Goal: Information Seeking & Learning: Learn about a topic

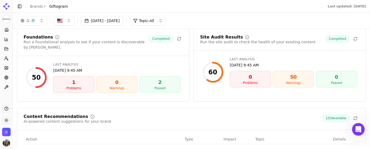
scroll to position [83, 0]
click at [8, 29] on icon at bounding box center [6, 29] width 3 height 3
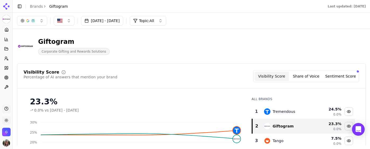
click at [340, 78] on button "Sentiment Score" at bounding box center [340, 76] width 34 height 10
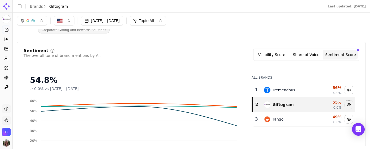
scroll to position [22, 0]
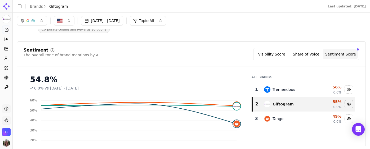
click at [317, 54] on button "Share of Voice" at bounding box center [306, 54] width 34 height 10
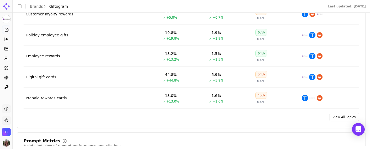
scroll to position [259, 0]
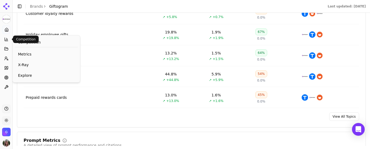
click at [8, 43] on button "Competition" at bounding box center [6, 39] width 8 height 8
click at [26, 64] on span "X-Ray" at bounding box center [46, 64] width 57 height 5
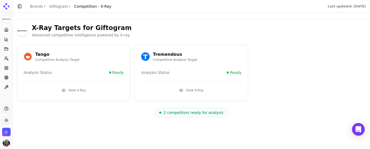
click at [191, 86] on button "View X-Ray" at bounding box center [191, 90] width 100 height 8
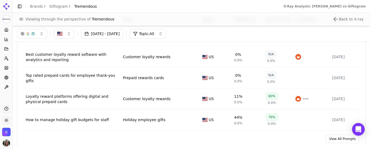
scroll to position [394, 0]
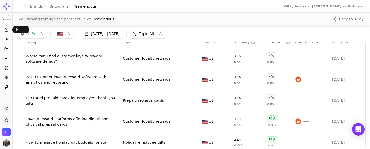
click at [6, 28] on icon at bounding box center [6, 30] width 4 height 4
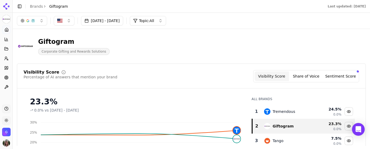
click at [6, 30] on icon at bounding box center [6, 31] width 1 height 2
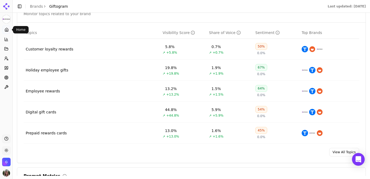
scroll to position [227, 0]
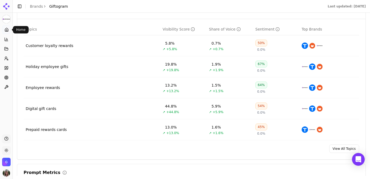
click at [262, 45] on div "50%" at bounding box center [261, 42] width 12 height 7
click at [260, 64] on div "67%" at bounding box center [261, 63] width 12 height 7
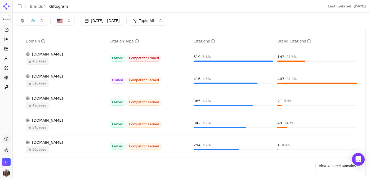
scroll to position [539, 0]
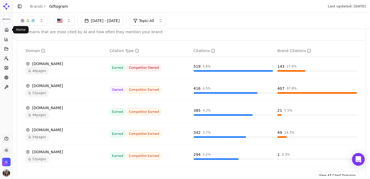
click at [4, 31] on link "Home" at bounding box center [6, 29] width 8 height 8
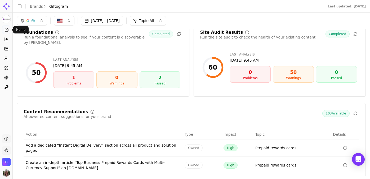
scroll to position [705, 0]
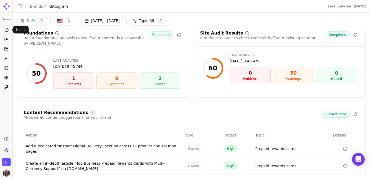
click at [81, 74] on div "1" at bounding box center [74, 77] width 36 height 7
click at [78, 77] on div "1" at bounding box center [74, 77] width 36 height 7
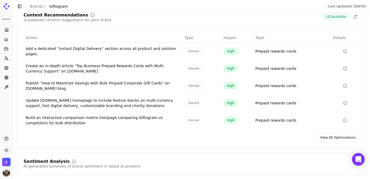
scroll to position [811, 0]
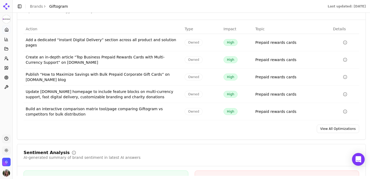
click at [115, 93] on td "Update [DOMAIN_NAME] homepage to include feature blocks on multi-currency suppo…" at bounding box center [103, 94] width 159 height 17
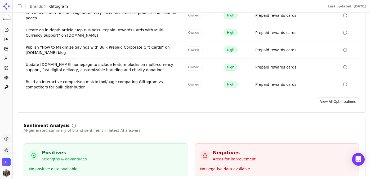
scroll to position [838, 0]
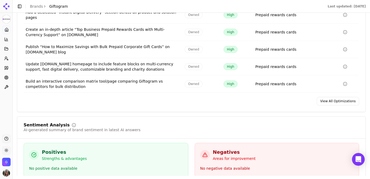
click at [343, 97] on link "View All Optimizations" at bounding box center [338, 101] width 42 height 8
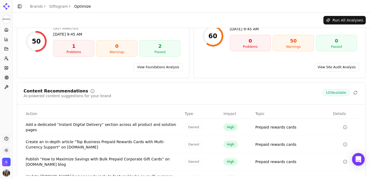
scroll to position [38, 0]
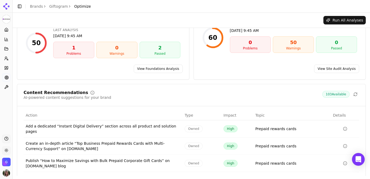
click at [164, 65] on link "View Foundations Analysis" at bounding box center [158, 68] width 49 height 8
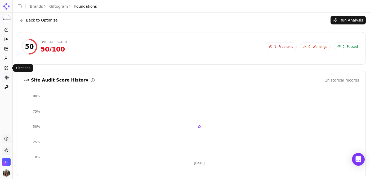
click at [7, 68] on icon at bounding box center [6, 68] width 4 height 4
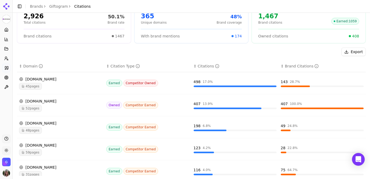
scroll to position [52, 0]
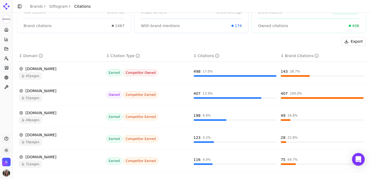
click at [32, 97] on span "52 pages" at bounding box center [30, 97] width 23 height 7
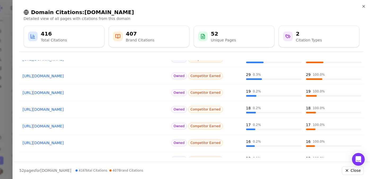
scroll to position [113, 0]
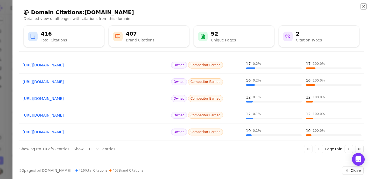
click at [362, 7] on icon "button" at bounding box center [364, 6] width 4 height 4
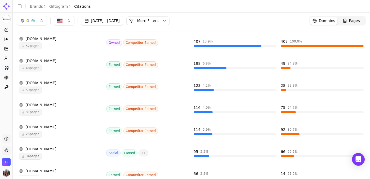
scroll to position [0, 0]
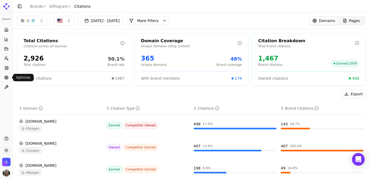
click at [7, 74] on link "Optimize" at bounding box center [6, 77] width 8 height 8
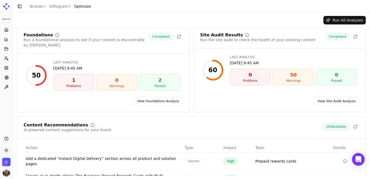
scroll to position [7, 0]
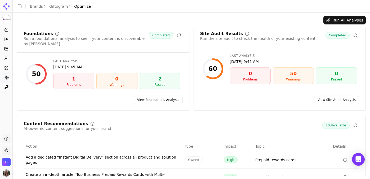
click at [349, 95] on link "View Site Audit Analysis" at bounding box center [336, 99] width 45 height 8
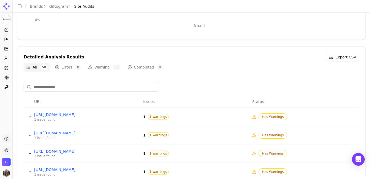
scroll to position [176, 0]
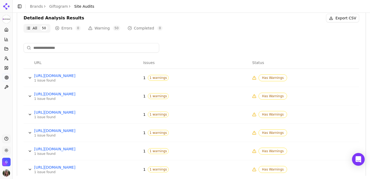
click at [273, 78] on span "Has Warnings" at bounding box center [273, 77] width 29 height 7
click at [157, 77] on span "1 warnings" at bounding box center [158, 78] width 21 height 6
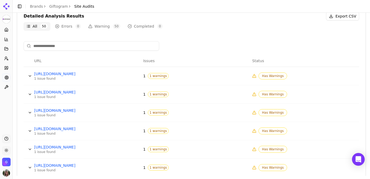
click at [29, 76] on button "Data table" at bounding box center [30, 76] width 8 height 8
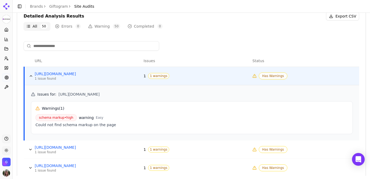
scroll to position [197, 0]
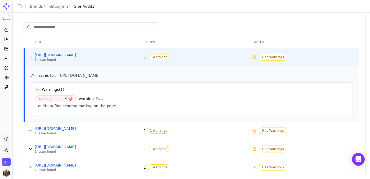
click at [29, 131] on button "Data table" at bounding box center [30, 130] width 8 height 8
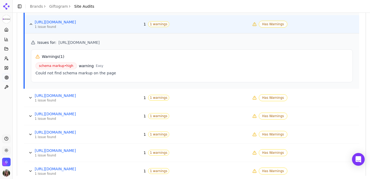
scroll to position [335, 0]
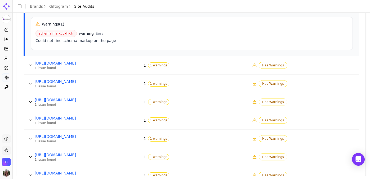
click at [29, 65] on button "Data table" at bounding box center [30, 65] width 8 height 8
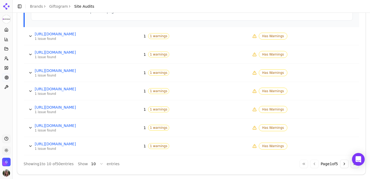
scroll to position [441, 0]
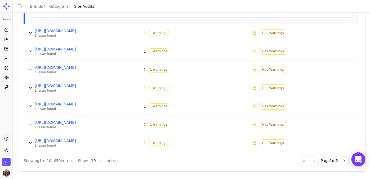
click at [357, 148] on icon "Open Intercom Messenger" at bounding box center [358, 158] width 6 height 7
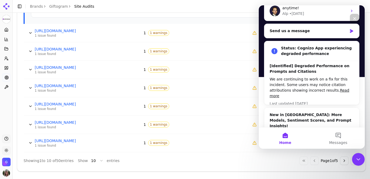
scroll to position [88, 0]
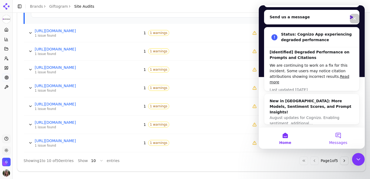
click at [338, 135] on button "Messages" at bounding box center [338, 137] width 53 height 21
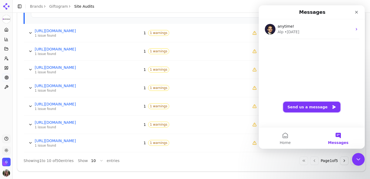
click at [315, 107] on button "Send us a message" at bounding box center [311, 106] width 57 height 11
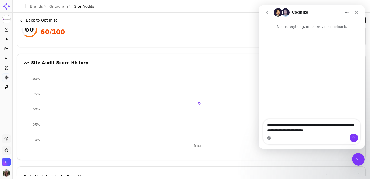
scroll to position [0, 0]
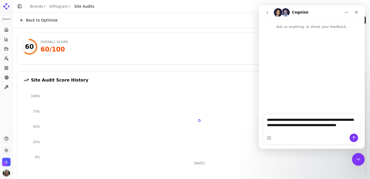
type textarea "**********"
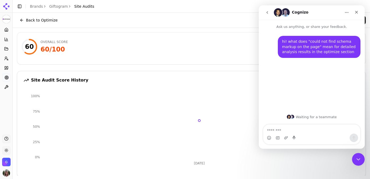
click at [23, 17] on button "Back to Optimize" at bounding box center [38, 20] width 43 height 8
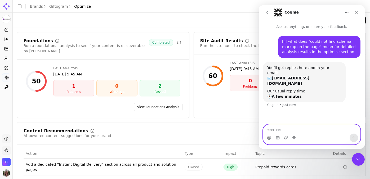
click at [287, 127] on textarea "Message…" at bounding box center [311, 128] width 97 height 9
type textarea "**********"
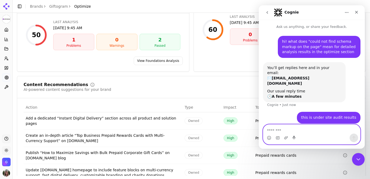
scroll to position [83, 0]
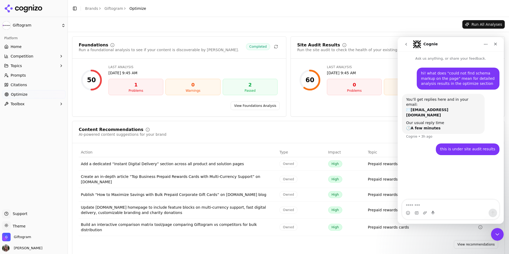
click at [390, 22] on div "Run All Analyses" at bounding box center [288, 24] width 432 height 8
click at [498, 41] on div "Close" at bounding box center [495, 44] width 10 height 10
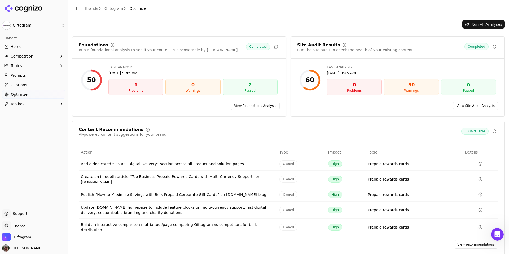
click at [16, 47] on span "Home" at bounding box center [16, 46] width 11 height 5
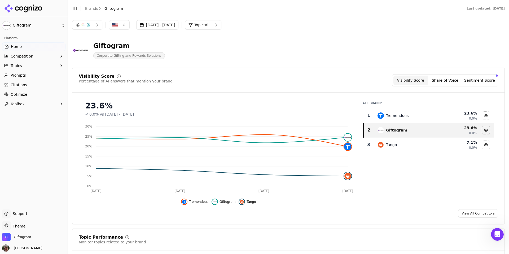
click at [477, 82] on button "Sentiment Score" at bounding box center [479, 80] width 34 height 10
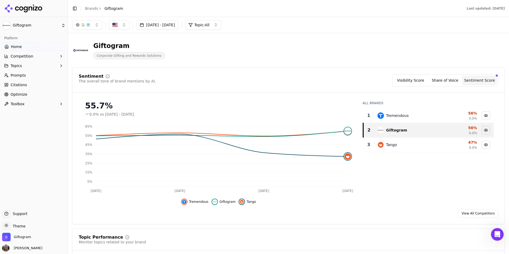
click at [447, 80] on button "Share of Voice" at bounding box center [444, 80] width 34 height 10
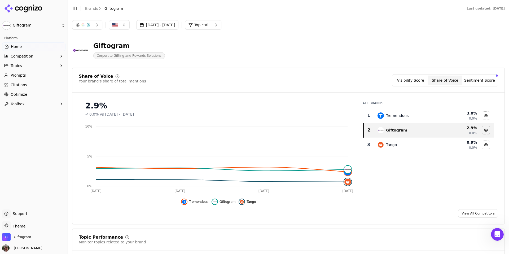
click at [413, 79] on button "Visibility Score" at bounding box center [410, 80] width 34 height 10
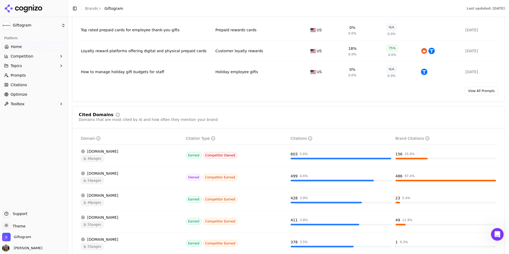
scroll to position [462, 0]
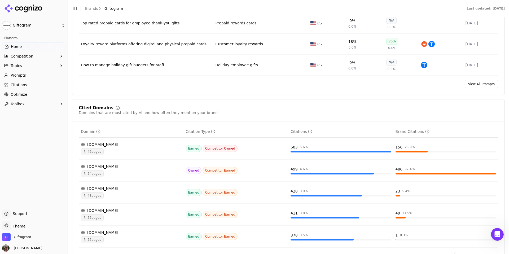
click at [40, 76] on link "Prompts" at bounding box center [33, 75] width 63 height 8
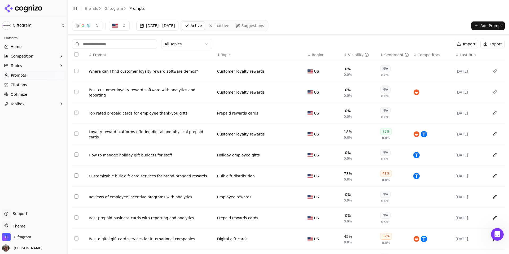
click at [99, 27] on button "button" at bounding box center [87, 26] width 30 height 10
click at [334, 25] on div "[DATE] - [DATE] Active Inactive Suggestions Add Prompt" at bounding box center [288, 25] width 432 height 11
click at [26, 228] on html "Giftogram Platform Home Competition Topics Prompts Citations Optimize Toolbox S…" at bounding box center [254, 127] width 509 height 254
click at [363, 30] on html "Giftogram Platform Home Competition Topics Prompts Citations Optimize Toolbox S…" at bounding box center [254, 127] width 509 height 254
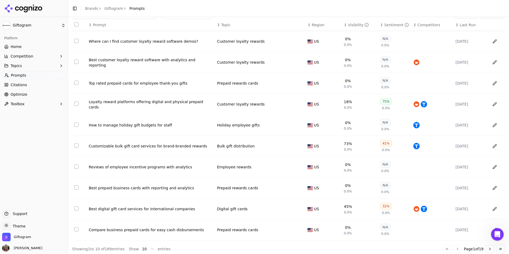
scroll to position [36, 0]
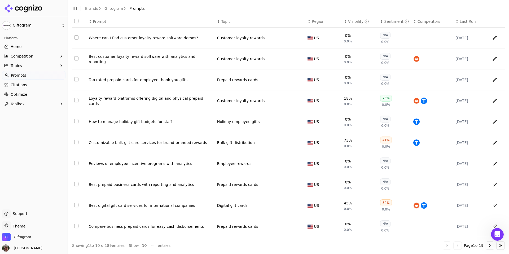
click at [198, 142] on div "Customizable bulk gift card services for brand-branded rewards" at bounding box center [151, 142] width 124 height 5
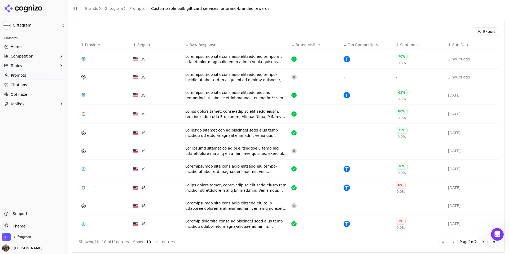
scroll to position [176, 0]
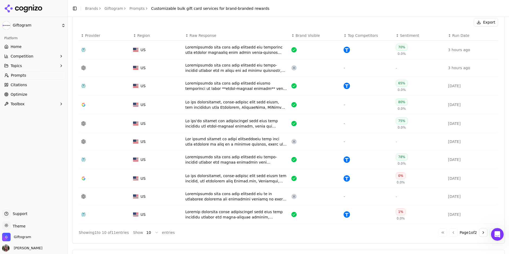
click at [236, 50] on div "Data table" at bounding box center [236, 49] width 102 height 11
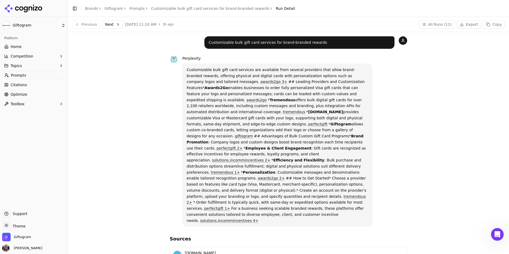
click at [114, 26] on button "Next" at bounding box center [112, 24] width 21 height 8
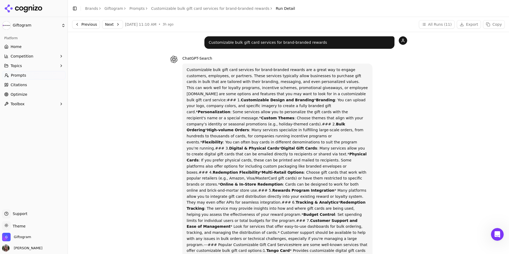
click at [117, 24] on button "Next" at bounding box center [112, 24] width 21 height 8
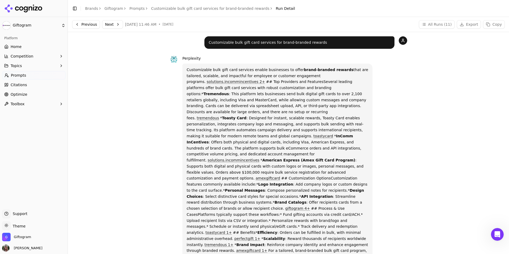
click at [115, 25] on button "Next" at bounding box center [112, 24] width 21 height 8
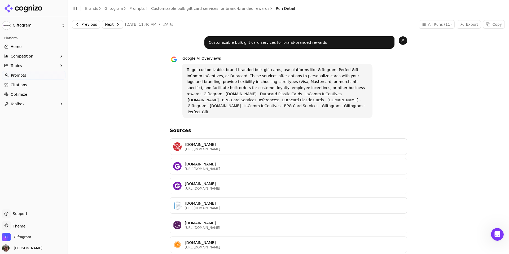
click at [111, 24] on button "Next" at bounding box center [112, 24] width 21 height 8
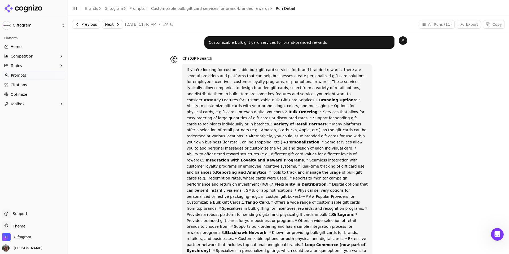
click at [112, 24] on button "Next" at bounding box center [112, 24] width 21 height 8
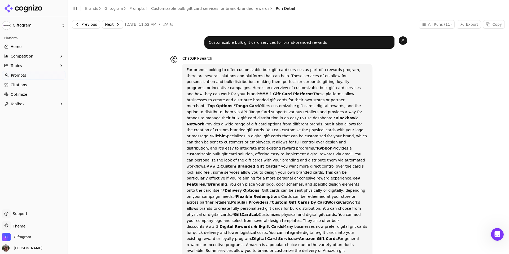
click at [135, 8] on link "Prompts" at bounding box center [136, 8] width 15 height 5
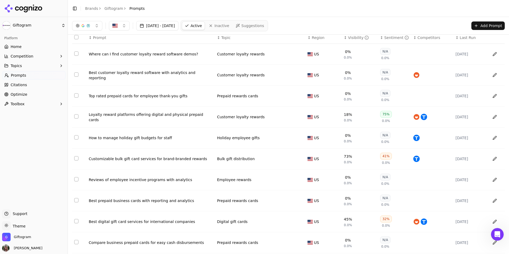
scroll to position [21, 0]
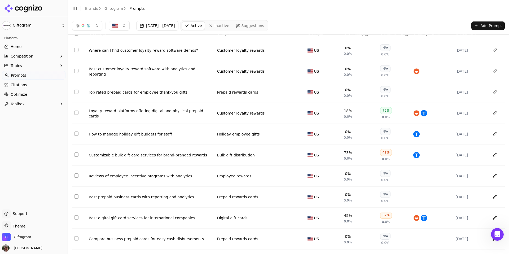
click at [176, 116] on div "Loyalty reward platforms offering digital and physical prepaid cards" at bounding box center [151, 113] width 124 height 11
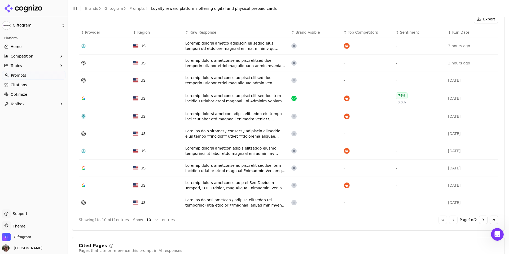
scroll to position [190, 0]
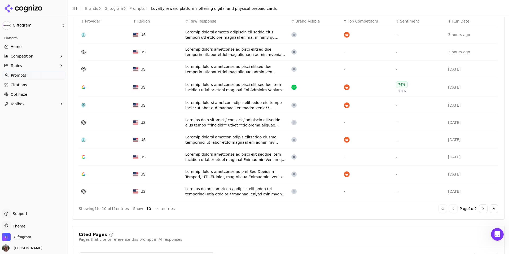
click at [226, 42] on td "Data table" at bounding box center [236, 34] width 106 height 17
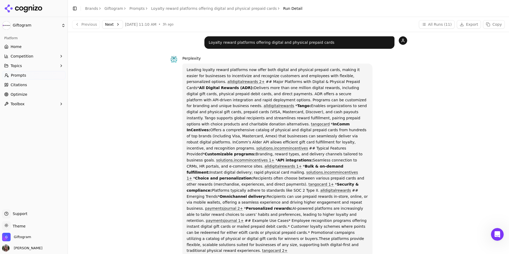
click at [114, 23] on button "Next" at bounding box center [112, 24] width 21 height 8
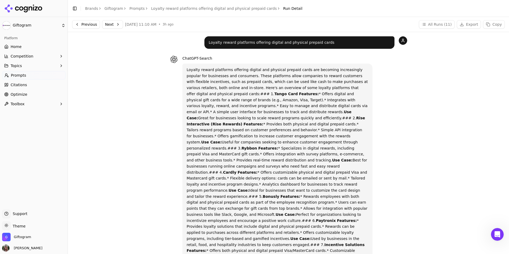
click at [118, 21] on button "Next" at bounding box center [112, 24] width 21 height 8
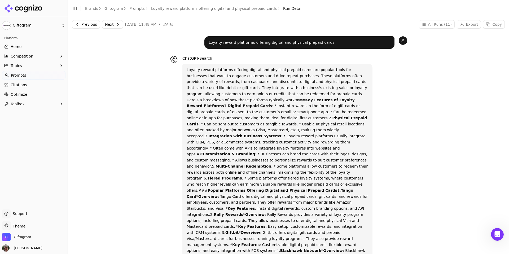
click at [113, 20] on button "Next" at bounding box center [112, 24] width 21 height 8
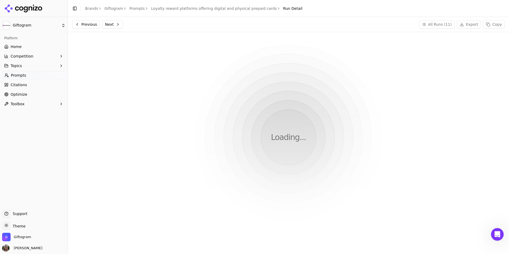
click at [134, 7] on link "Prompts" at bounding box center [136, 8] width 15 height 5
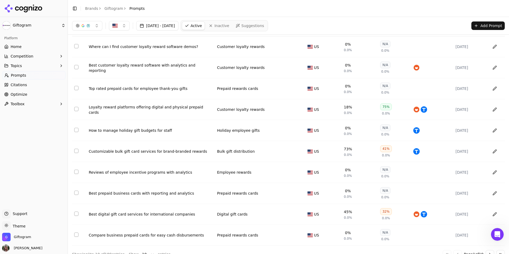
scroll to position [36, 0]
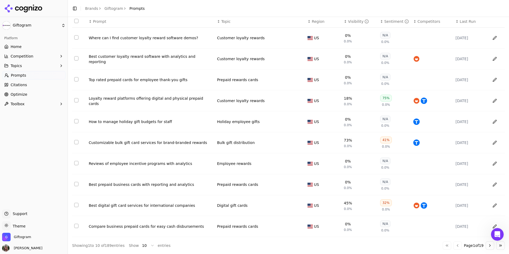
click at [496, 121] on button "Data table" at bounding box center [494, 121] width 8 height 8
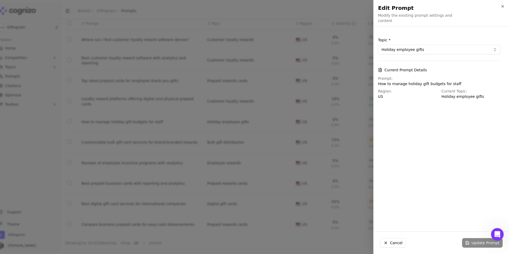
click at [438, 45] on button "Holiday employee gifts" at bounding box center [439, 50] width 122 height 10
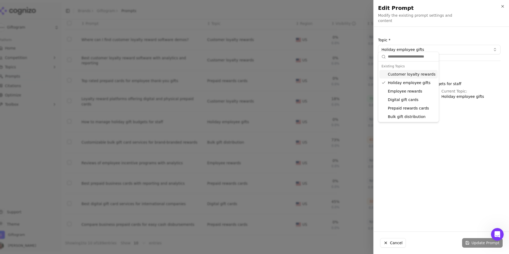
click at [448, 31] on div "Topic * Holiday employee gifts Current Prompt Details Prompt: How to manage hol…" at bounding box center [438, 68] width 131 height 74
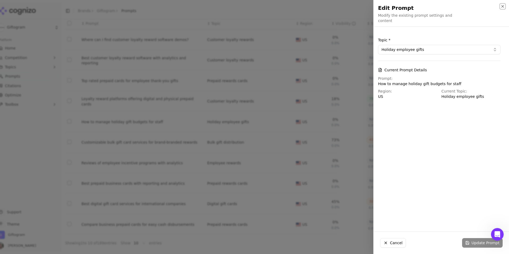
click at [503, 8] on icon "button" at bounding box center [502, 6] width 4 height 4
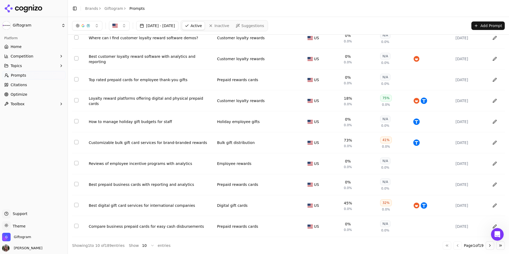
scroll to position [0, 0]
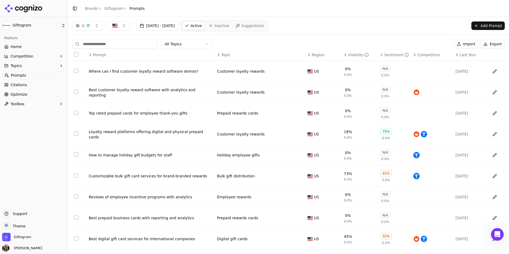
click at [202, 43] on html "Giftogram Platform Home Competition Topics Prompts Citations Optimize Toolbox S…" at bounding box center [254, 127] width 509 height 254
click at [256, 46] on html "Giftogram Platform Home Competition Topics Prompts Citations Optimize Toolbox S…" at bounding box center [254, 127] width 509 height 254
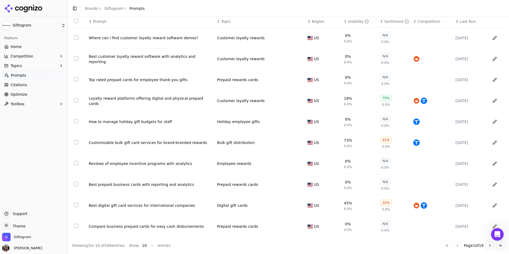
click at [177, 206] on div "Best digital gift card services for international companies" at bounding box center [151, 205] width 124 height 5
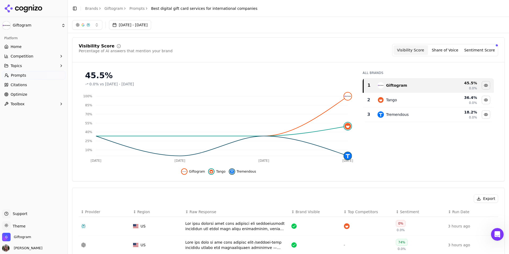
click at [26, 58] on span "Competition" at bounding box center [22, 56] width 23 height 5
click at [30, 57] on span "Competition" at bounding box center [22, 56] width 23 height 5
click at [18, 46] on span "Home" at bounding box center [16, 46] width 11 height 5
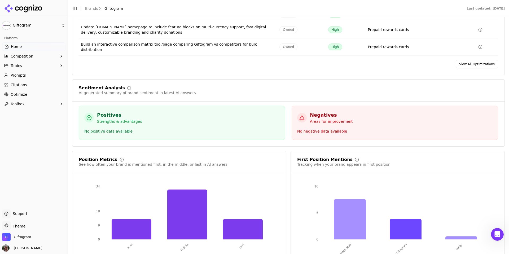
scroll to position [906, 0]
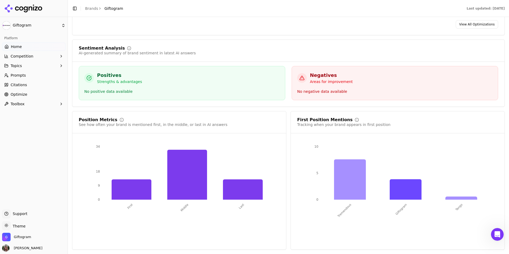
click at [203, 97] on div "Positives Strengths & advantages No positive data available" at bounding box center [182, 83] width 206 height 34
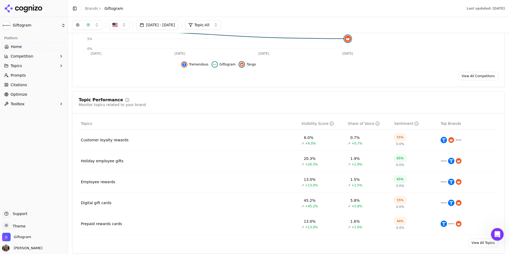
scroll to position [0, 0]
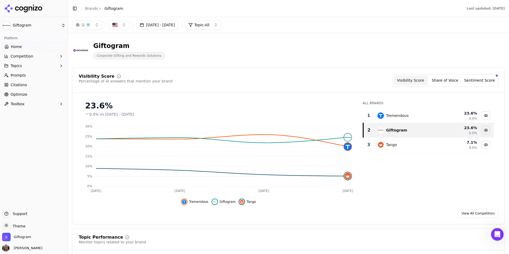
click at [174, 26] on button "[DATE] - [DATE]" at bounding box center [157, 25] width 42 height 10
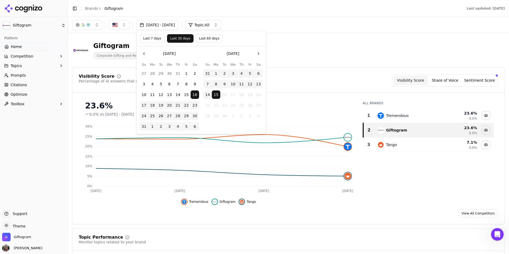
click at [293, 46] on div "Giftogram Corporate Gifting and Rewards Solutions" at bounding box center [190, 50] width 237 height 17
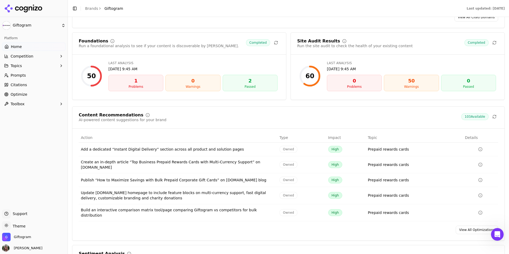
scroll to position [714, 0]
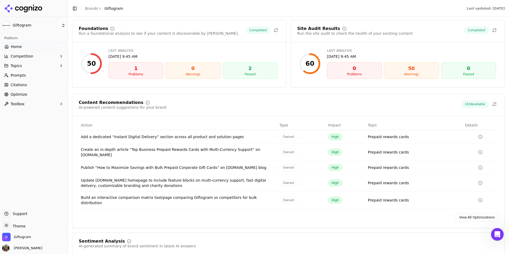
click at [180, 57] on div "[DATE] 9:45 AM" at bounding box center [192, 56] width 169 height 5
click at [97, 31] on div "Foundations" at bounding box center [93, 28] width 29 height 4
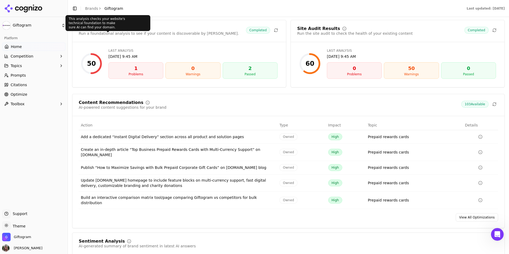
click at [110, 31] on icon at bounding box center [112, 28] width 4 height 4
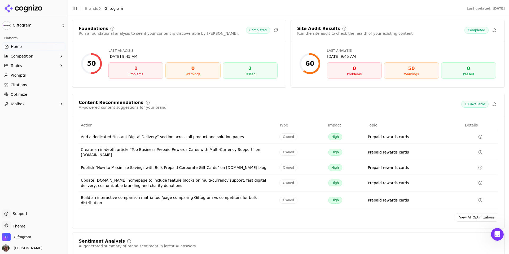
click at [127, 75] on div "Problems" at bounding box center [136, 74] width 50 height 4
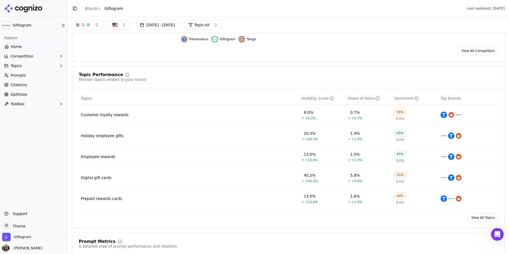
scroll to position [149, 0]
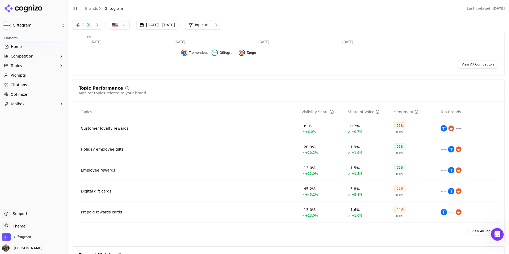
click at [50, 103] on button "Toolbox" at bounding box center [33, 104] width 63 height 8
click at [48, 100] on button "Toolbox" at bounding box center [33, 104] width 63 height 8
click at [43, 94] on link "Optimize" at bounding box center [33, 94] width 63 height 8
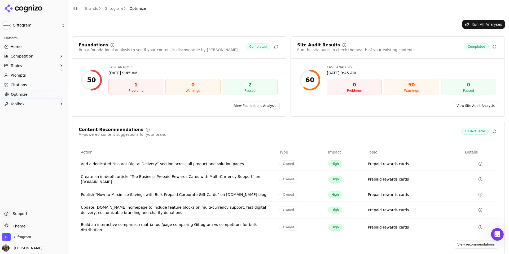
click at [39, 87] on link "Citations" at bounding box center [33, 85] width 63 height 8
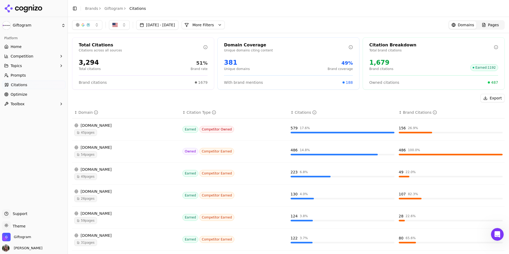
click at [26, 43] on link "Home" at bounding box center [33, 46] width 63 height 8
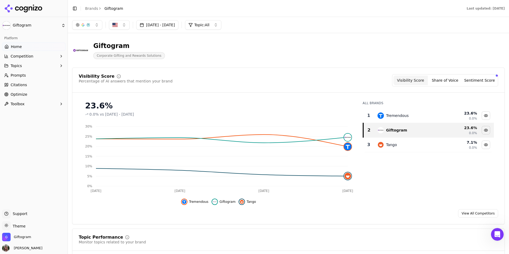
click at [478, 215] on link "View All Competitors" at bounding box center [478, 213] width 40 height 8
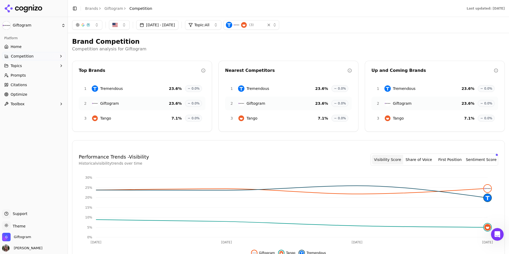
click at [478, 161] on button "Sentiment Score" at bounding box center [480, 160] width 31 height 10
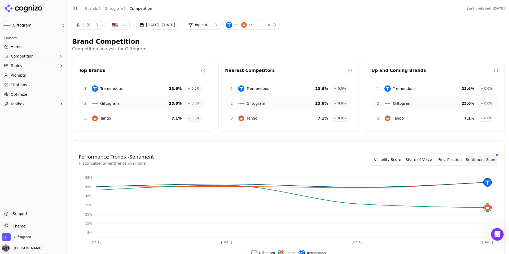
click at [33, 47] on link "Home" at bounding box center [33, 46] width 63 height 8
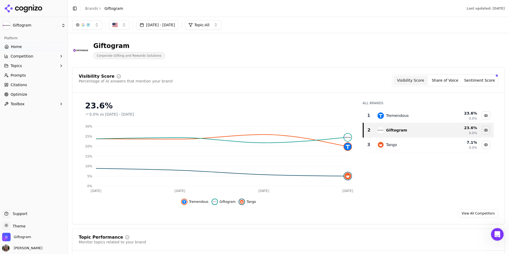
click at [33, 64] on button "Topics" at bounding box center [33, 65] width 63 height 8
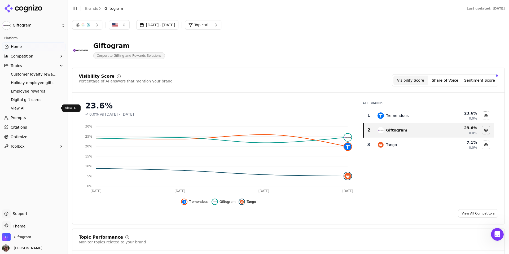
click at [24, 107] on span "View All" at bounding box center [34, 107] width 46 height 5
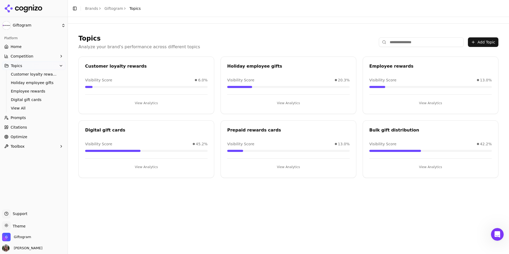
click at [434, 167] on button "View Analytics" at bounding box center [430, 167] width 122 height 8
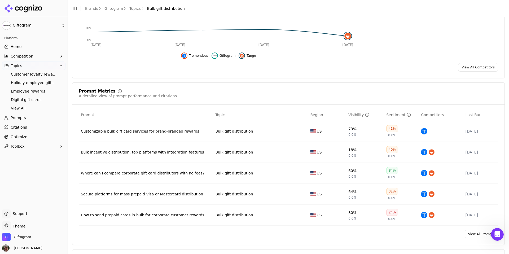
scroll to position [145, 0]
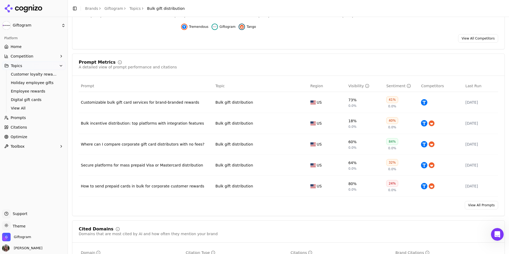
click at [158, 103] on div "Customizable bulk gift card services for brand-branded rewards" at bounding box center [146, 102] width 130 height 5
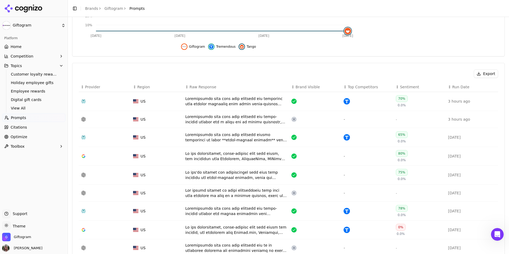
scroll to position [162, 0]
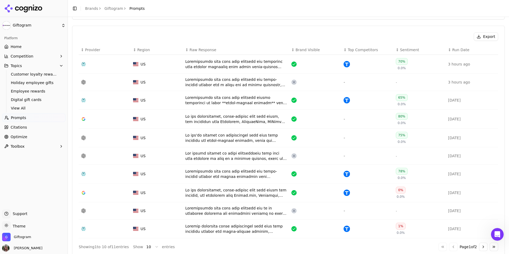
click at [233, 63] on div "Data table" at bounding box center [236, 64] width 102 height 11
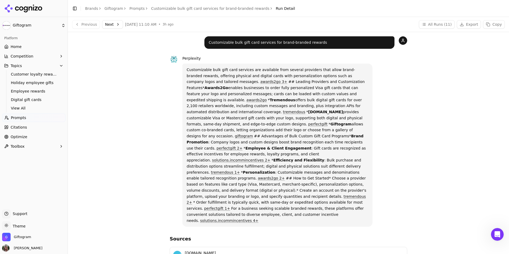
click at [118, 25] on button "Next" at bounding box center [112, 24] width 21 height 8
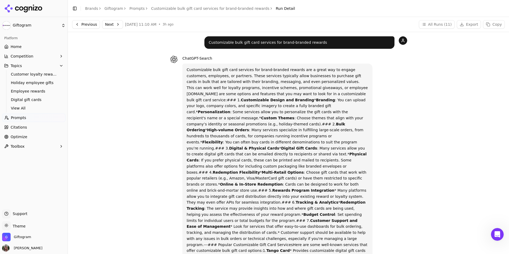
click at [130, 10] on link "Prompts" at bounding box center [136, 8] width 15 height 5
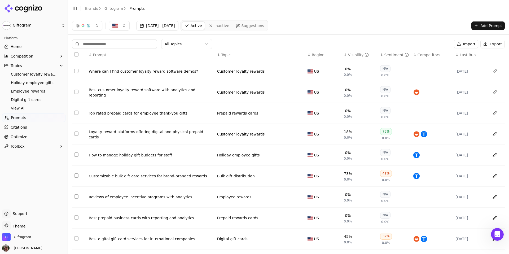
click at [92, 29] on button "button" at bounding box center [87, 26] width 30 height 10
click at [109, 69] on div "Perplexity" at bounding box center [87, 69] width 50 height 8
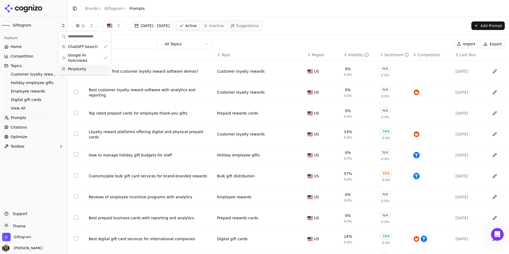
click at [320, 21] on div "[DATE] - [DATE] Active Inactive Suggestions Add Prompt" at bounding box center [288, 25] width 432 height 11
click at [90, 25] on button "button" at bounding box center [84, 26] width 25 height 10
click at [321, 28] on div "[DATE] - [DATE] Active Inactive Suggestions Add Prompt" at bounding box center [288, 25] width 432 height 11
click at [28, 66] on button "Topics" at bounding box center [33, 65] width 63 height 8
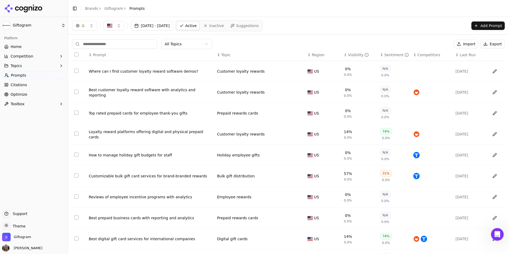
click at [28, 66] on button "Topics" at bounding box center [33, 65] width 63 height 8
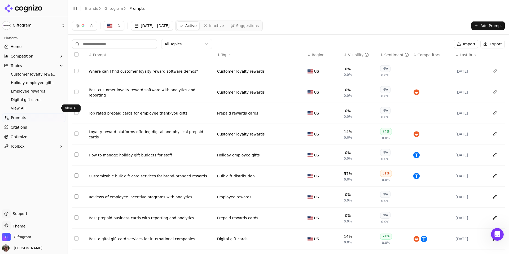
click at [23, 109] on span "View All" at bounding box center [34, 107] width 46 height 5
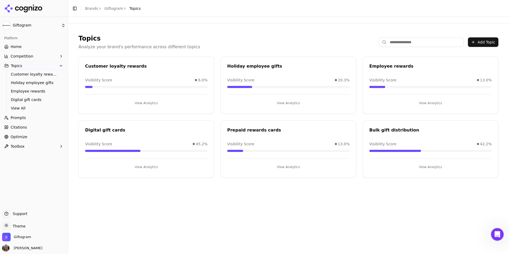
click at [481, 40] on button "Add Topic" at bounding box center [482, 42] width 30 height 10
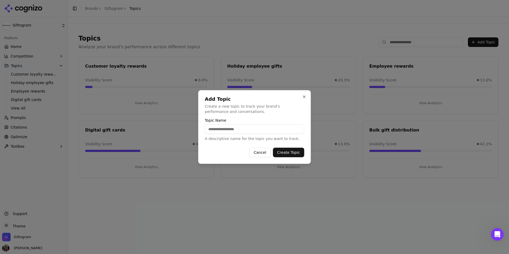
click at [248, 129] on input "Topic Name" at bounding box center [254, 129] width 99 height 10
click at [253, 130] on input "Topic Name" at bounding box center [254, 129] width 99 height 10
type input "**********"
click at [288, 152] on button "Create Topic" at bounding box center [288, 153] width 31 height 10
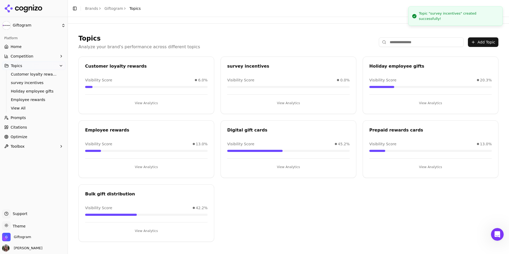
click at [291, 103] on button "View Analytics" at bounding box center [288, 103] width 122 height 8
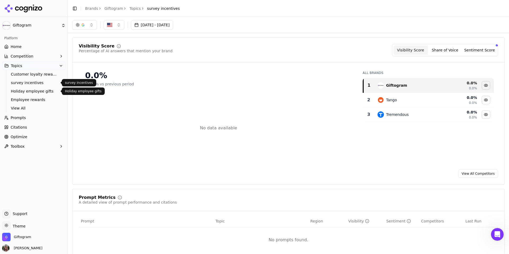
click at [30, 84] on span "survey incentives" at bounding box center [34, 82] width 46 height 5
click at [18, 55] on span "Competition" at bounding box center [22, 56] width 23 height 5
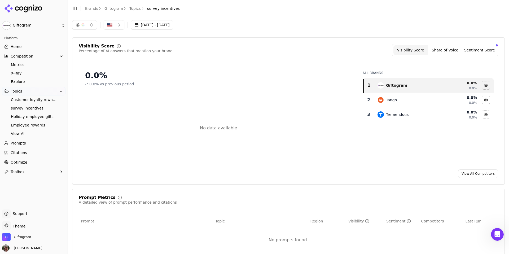
click at [25, 42] on link "Home" at bounding box center [33, 46] width 63 height 8
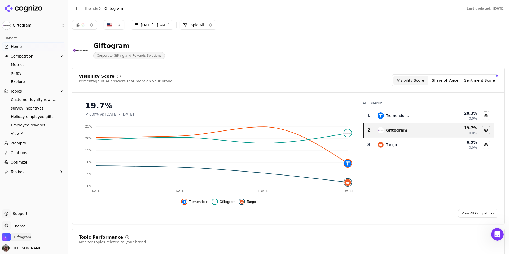
click at [25, 238] on span "Giftogram" at bounding box center [22, 236] width 17 height 5
click at [86, 223] on button "Manage" at bounding box center [86, 221] width 21 height 6
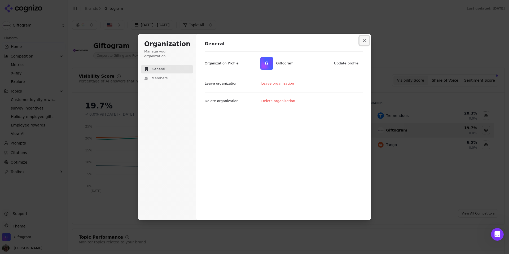
click at [364, 42] on icon "Close modal" at bounding box center [363, 40] width 3 height 3
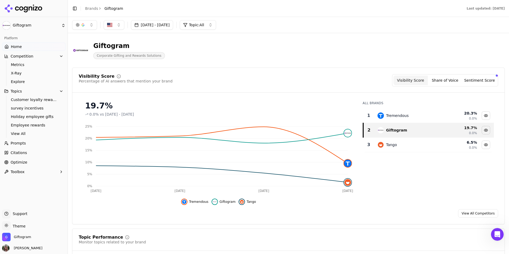
click at [469, 216] on link "View All Competitors" at bounding box center [478, 213] width 40 height 8
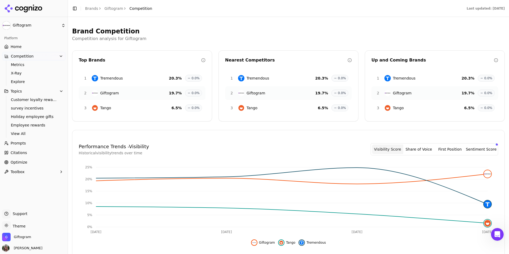
scroll to position [126, 0]
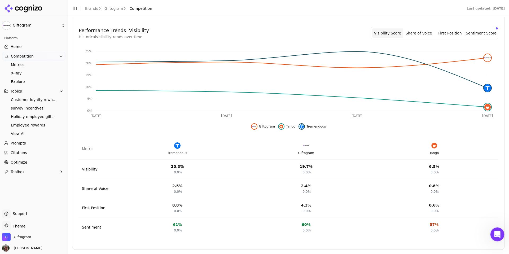
click at [497, 234] on icon "Open Intercom Messenger" at bounding box center [496, 233] width 9 height 9
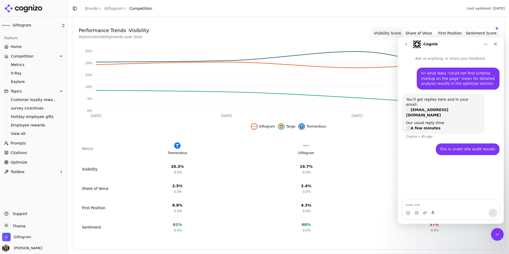
click at [429, 205] on textarea "Message…" at bounding box center [450, 203] width 97 height 9
type textarea "**********"
click at [362, 143] on div "Giftogram" at bounding box center [306, 148] width 122 height 13
click at [404, 45] on icon "go back" at bounding box center [406, 44] width 4 height 4
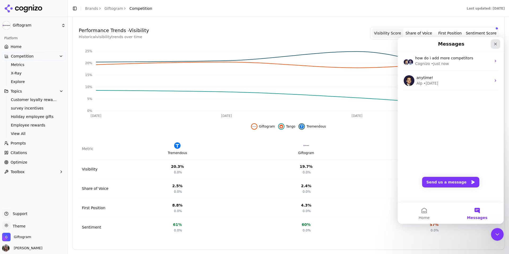
click at [495, 43] on icon "Close" at bounding box center [495, 44] width 4 height 4
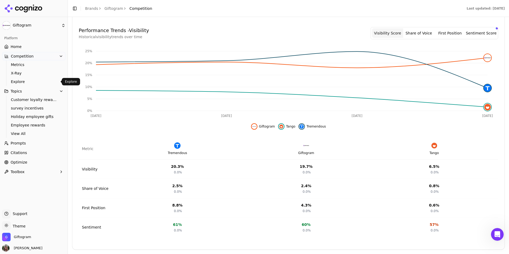
click at [24, 84] on span "Explore" at bounding box center [34, 81] width 46 height 5
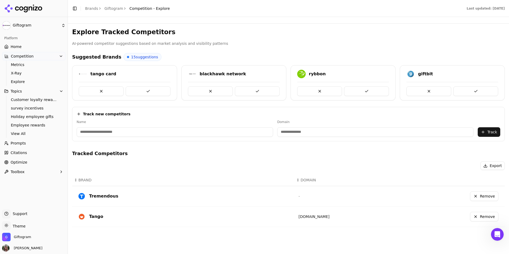
click at [133, 131] on input at bounding box center [175, 132] width 196 height 10
type input "*******"
type input "**********"
click at [288, 133] on input "**********" at bounding box center [342, 132] width 174 height 10
click at [491, 133] on button "Track" at bounding box center [488, 132] width 23 height 10
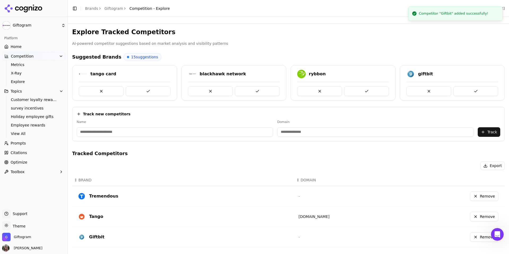
click at [189, 127] on input at bounding box center [175, 132] width 196 height 10
type input "*"
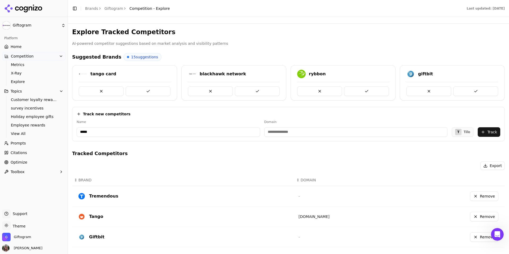
type input "*****"
click at [293, 123] on label "Domain" at bounding box center [355, 122] width 183 height 4
type input "*********"
click at [495, 132] on button "Track" at bounding box center [488, 132] width 23 height 10
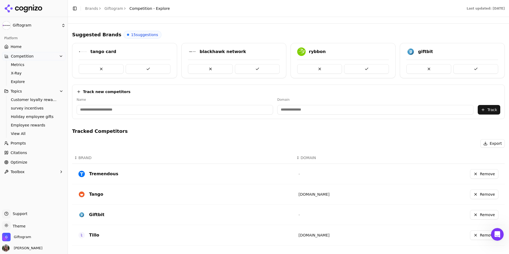
click at [375, 69] on button at bounding box center [366, 69] width 45 height 10
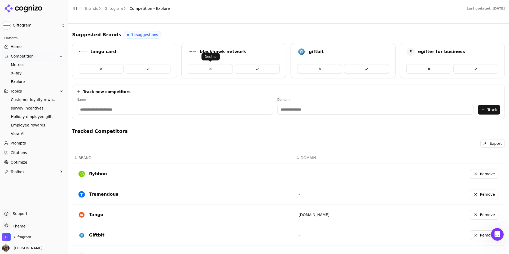
click at [211, 69] on button at bounding box center [210, 69] width 45 height 10
click at [115, 110] on input at bounding box center [175, 110] width 196 height 10
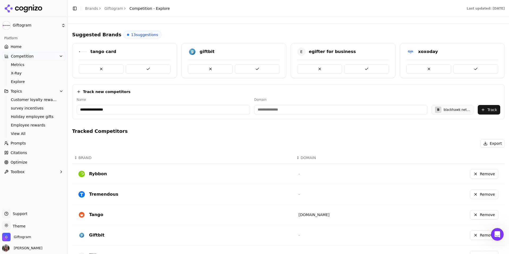
type input "**********"
click at [302, 106] on input "**********" at bounding box center [329, 110] width 166 height 10
click at [491, 109] on button "Track" at bounding box center [488, 110] width 23 height 10
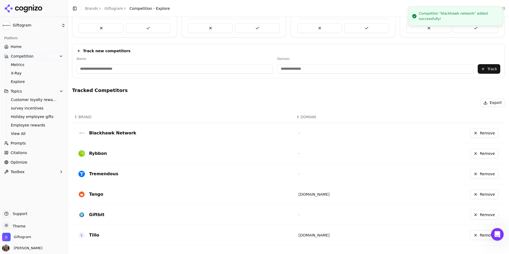
scroll to position [0, 0]
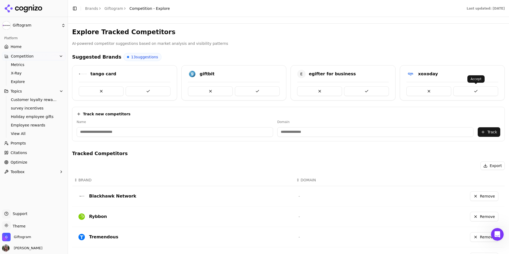
click at [479, 89] on button at bounding box center [475, 91] width 45 height 10
click at [428, 92] on button at bounding box center [428, 91] width 45 height 10
click at [256, 91] on button at bounding box center [257, 91] width 45 height 10
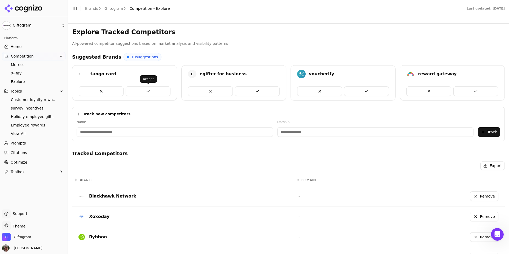
click at [147, 91] on button at bounding box center [148, 91] width 45 height 10
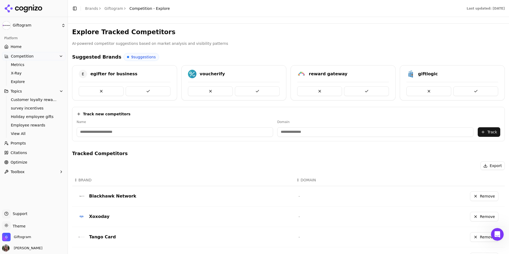
click at [177, 133] on input at bounding box center [175, 132] width 196 height 10
click at [155, 92] on button at bounding box center [148, 91] width 45 height 10
click at [138, 130] on input at bounding box center [175, 132] width 196 height 10
click at [128, 132] on input at bounding box center [175, 132] width 196 height 10
type input "*"
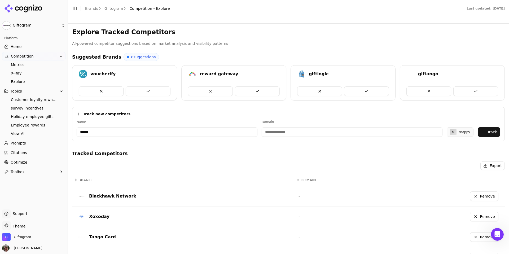
type input "******"
type input "**********"
click at [490, 136] on button "Track" at bounding box center [488, 132] width 23 height 10
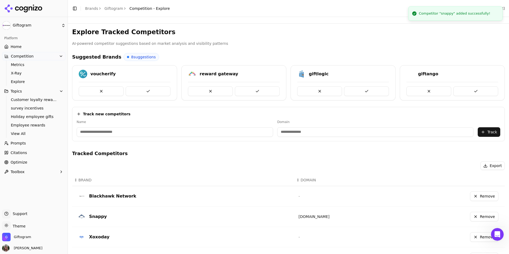
click at [123, 133] on input at bounding box center [175, 132] width 196 height 10
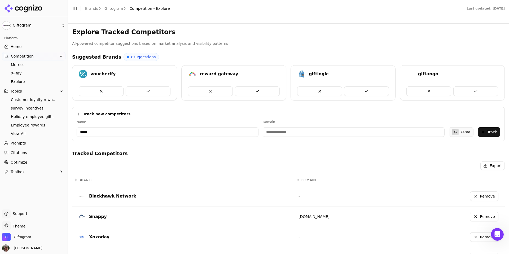
click at [86, 131] on input "*****" at bounding box center [168, 132] width 182 height 10
type input "******"
click at [267, 153] on h4 "Tracked Competitors" at bounding box center [288, 153] width 432 height 7
type input "**********"
click at [296, 133] on input "**********" at bounding box center [340, 132] width 173 height 10
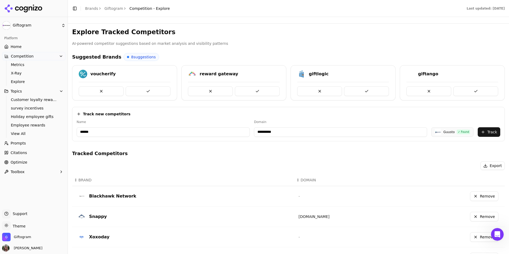
click at [491, 128] on button "Track" at bounding box center [488, 132] width 23 height 10
click at [107, 87] on button at bounding box center [101, 91] width 45 height 10
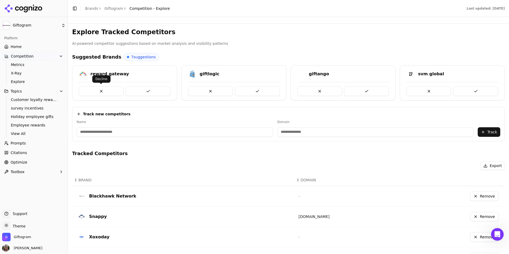
click at [101, 89] on button at bounding box center [101, 91] width 45 height 10
click at [322, 90] on button at bounding box center [319, 91] width 45 height 10
click at [318, 91] on button at bounding box center [319, 91] width 45 height 10
click at [209, 91] on button at bounding box center [210, 91] width 45 height 10
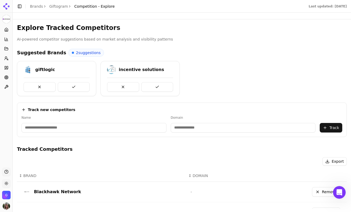
click at [89, 126] on input at bounding box center [93, 128] width 145 height 10
type input "**********"
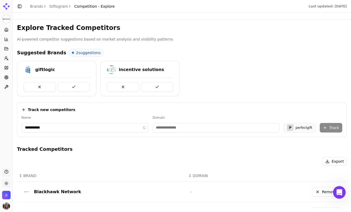
type input "**********"
click at [338, 127] on button "Track" at bounding box center [330, 128] width 23 height 10
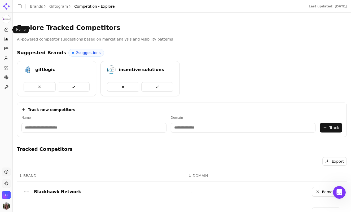
click at [8, 29] on link "Home" at bounding box center [6, 29] width 8 height 8
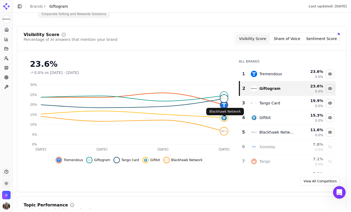
scroll to position [54, 0]
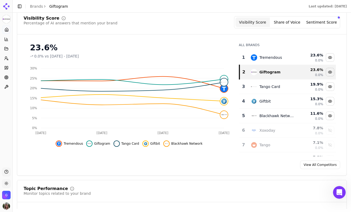
click at [313, 167] on link "View All Competitors" at bounding box center [320, 165] width 40 height 8
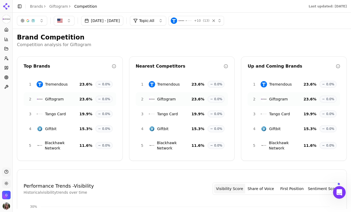
click at [38, 17] on button "button" at bounding box center [32, 21] width 30 height 10
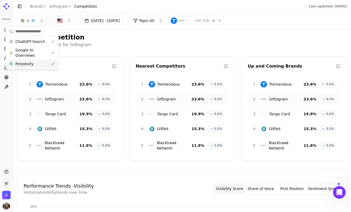
click at [32, 63] on span "Perplexity" at bounding box center [24, 63] width 18 height 5
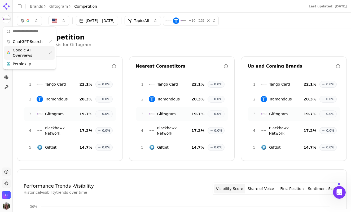
click at [227, 37] on h2 "Brand Competition" at bounding box center [181, 37] width 329 height 8
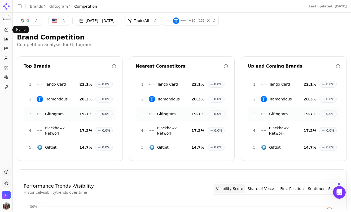
click at [6, 30] on icon at bounding box center [6, 30] width 4 height 4
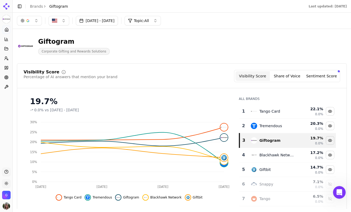
click at [107, 20] on button "[DATE] - [DATE]" at bounding box center [97, 21] width 42 height 10
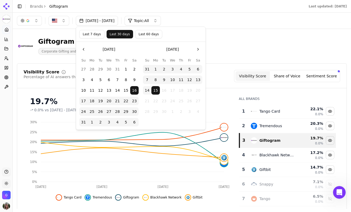
click at [155, 36] on button "Last 60 days" at bounding box center [148, 34] width 27 height 8
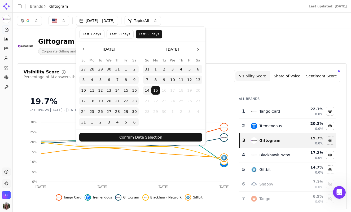
click at [150, 138] on button "Confirm Date Selection" at bounding box center [140, 137] width 123 height 8
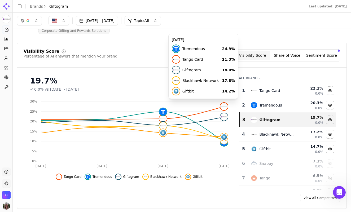
scroll to position [20, 0]
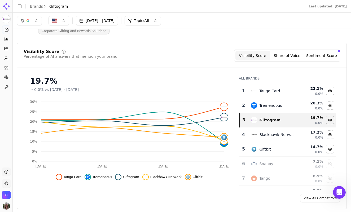
click at [289, 60] on button "Share of Voice" at bounding box center [287, 56] width 34 height 10
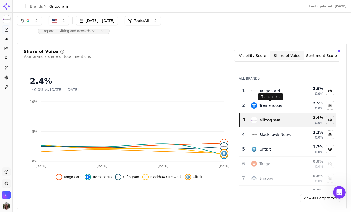
click at [332, 58] on button "Sentiment Score" at bounding box center [321, 56] width 34 height 10
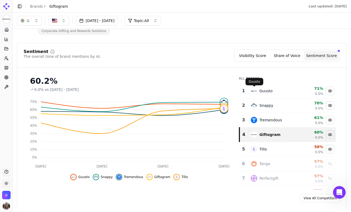
click at [292, 90] on div "Guusto" at bounding box center [272, 91] width 43 height 6
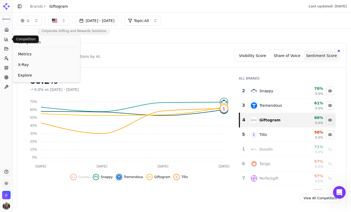
click at [7, 39] on icon at bounding box center [7, 39] width 0 height 1
click at [28, 66] on span "X-Ray" at bounding box center [46, 64] width 57 height 5
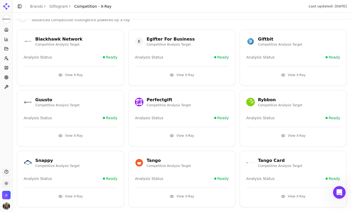
scroll to position [32, 0]
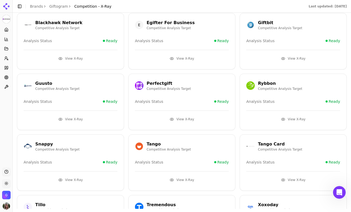
click at [46, 83] on div "Guusto" at bounding box center [57, 83] width 44 height 6
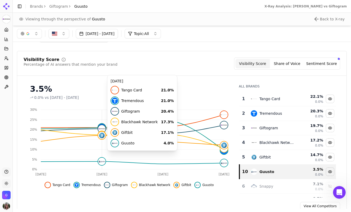
scroll to position [24, 0]
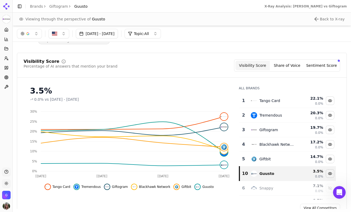
click at [328, 63] on button "Sentiment Score" at bounding box center [321, 66] width 34 height 10
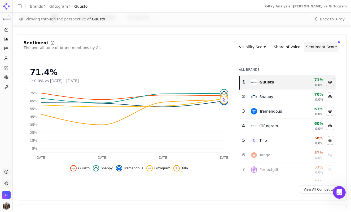
scroll to position [66, 0]
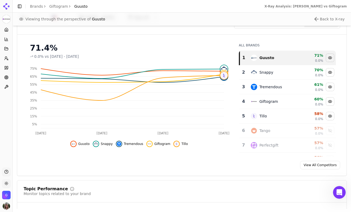
click at [283, 60] on div "Guusto" at bounding box center [272, 58] width 43 height 6
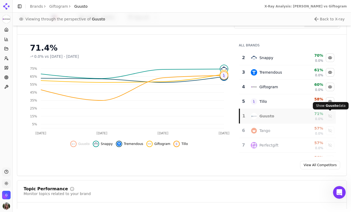
click at [331, 118] on div "Show guusto data" at bounding box center [330, 116] width 8 height 8
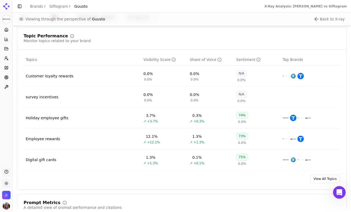
scroll to position [235, 0]
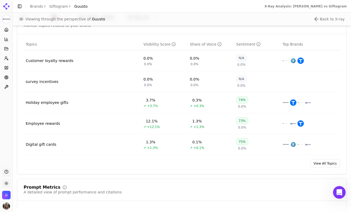
click at [53, 102] on div "Holiday employee gifts" at bounding box center [47, 102] width 43 height 5
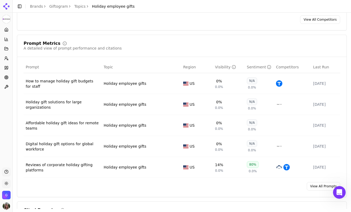
scroll to position [174, 0]
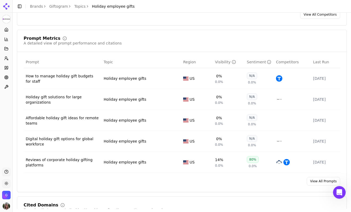
click at [117, 81] on div "Holiday employee gifts" at bounding box center [125, 78] width 43 height 5
click at [126, 169] on td "Holiday employee gifts" at bounding box center [140, 162] width 79 height 21
click at [127, 164] on div "Holiday employee gifts" at bounding box center [125, 161] width 43 height 5
click at [129, 164] on div "Holiday employee gifts" at bounding box center [125, 161] width 43 height 5
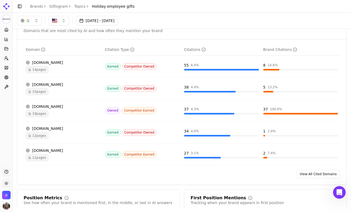
scroll to position [235, 0]
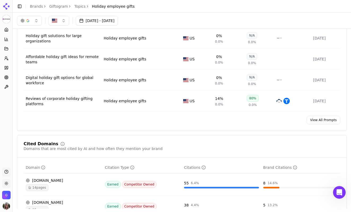
click at [329, 122] on link "View All Prompts" at bounding box center [322, 120] width 33 height 8
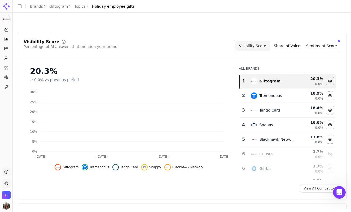
scroll to position [233, 0]
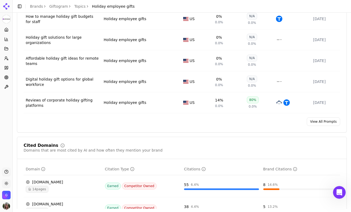
click at [71, 103] on div "Reviews of corporate holiday gifting platforms" at bounding box center [63, 102] width 74 height 11
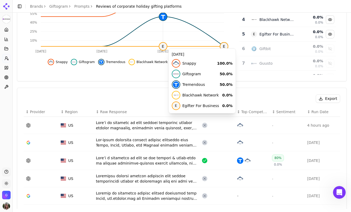
scroll to position [165, 0]
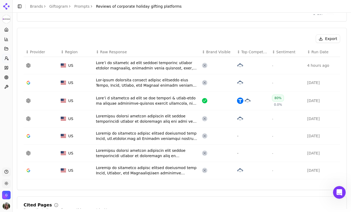
click at [137, 97] on div "Data table" at bounding box center [147, 100] width 102 height 11
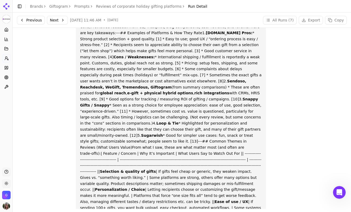
scroll to position [52, 0]
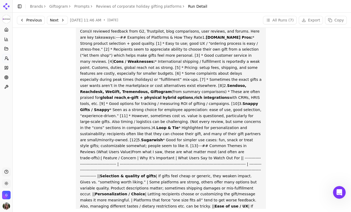
click at [194, 91] on p "Here’s a breakdown of some of the reviews & trade‑offs of various corporate‑hol…" at bounding box center [170, 197] width 181 height 374
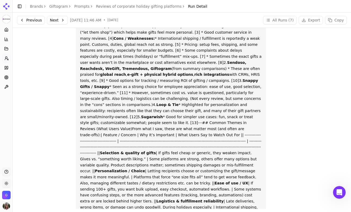
scroll to position [0, 0]
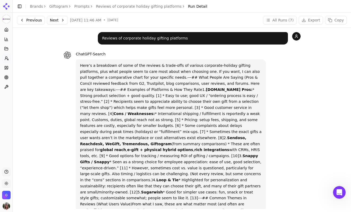
click at [57, 6] on link "Giftogram" at bounding box center [58, 6] width 19 height 5
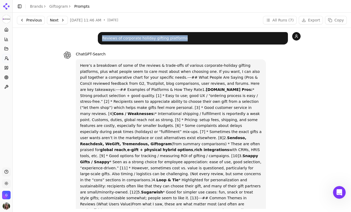
drag, startPoint x: 190, startPoint y: 38, endPoint x: 97, endPoint y: 41, distance: 93.5
click at [97, 41] on div "Reviews of corporate holiday gifting platforms" at bounding box center [181, 38] width 237 height 12
copy p "Reviews of corporate holiday gifting platforms"
